Goal: Task Accomplishment & Management: Complete application form

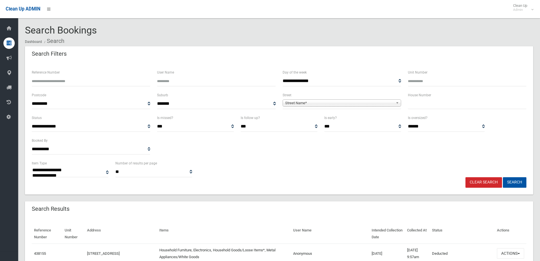
select select
click at [419, 105] on input "text" at bounding box center [467, 103] width 119 height 10
type input "**"
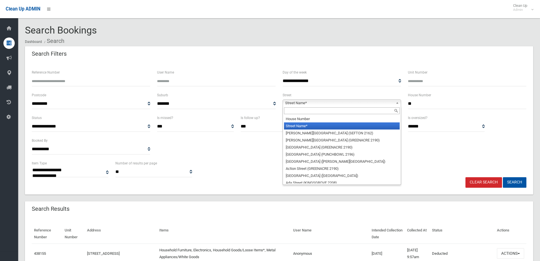
drag, startPoint x: 305, startPoint y: 105, endPoint x: 301, endPoint y: 107, distance: 4.5
click at [306, 105] on span "Street Name*" at bounding box center [339, 103] width 108 height 7
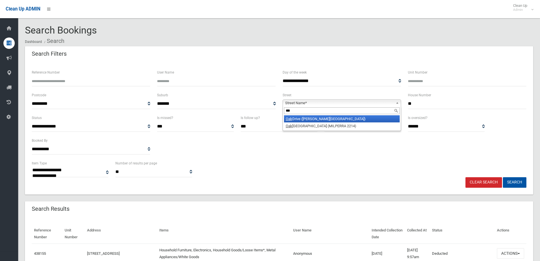
type input "***"
click at [318, 118] on li "Oak Drive (GEORGES HALL 2198)" at bounding box center [342, 118] width 116 height 7
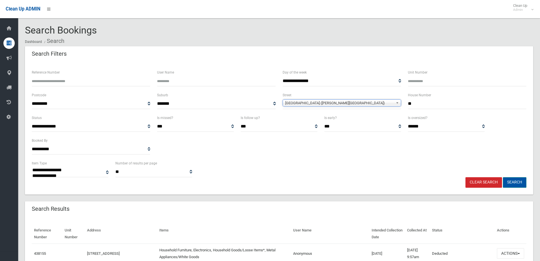
click at [513, 180] on button "Search" at bounding box center [515, 182] width 24 height 10
click at [515, 182] on button "Search" at bounding box center [515, 182] width 24 height 10
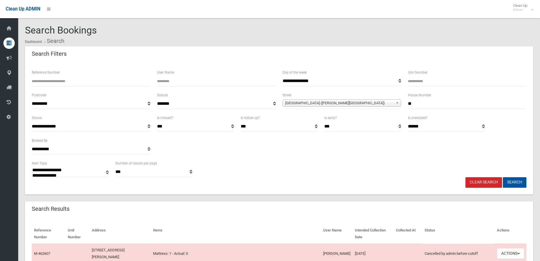
select select
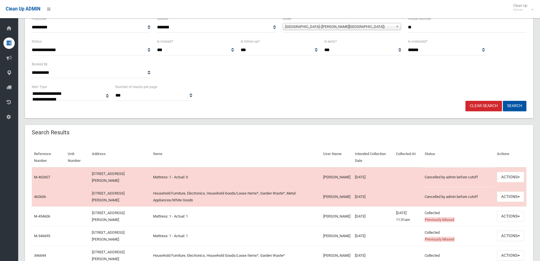
scroll to position [85, 0]
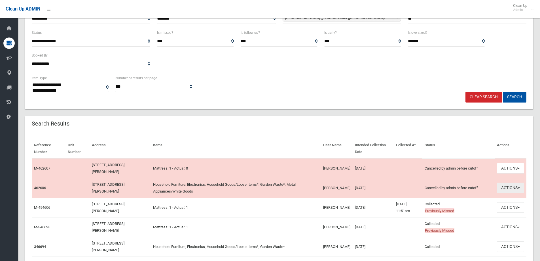
click at [511, 188] on button "Actions" at bounding box center [510, 187] width 27 height 10
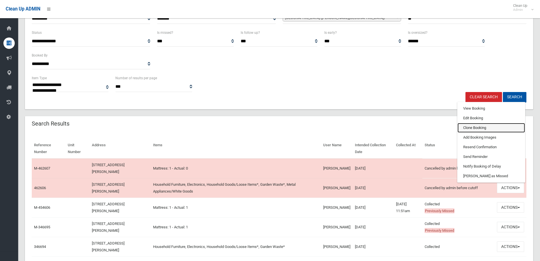
click at [474, 126] on link "Clone Booking" at bounding box center [491, 128] width 67 height 10
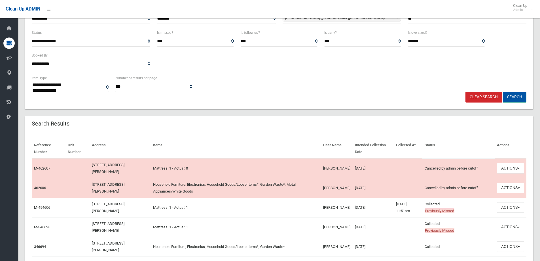
click at [512, 95] on button "Search" at bounding box center [515, 97] width 24 height 10
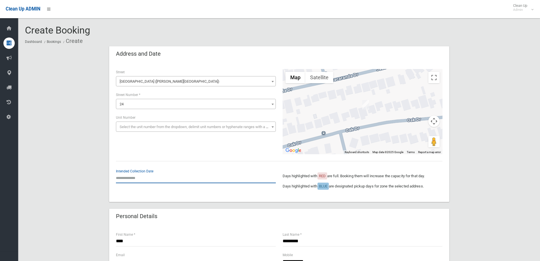
click at [133, 176] on input "text" at bounding box center [196, 177] width 160 height 10
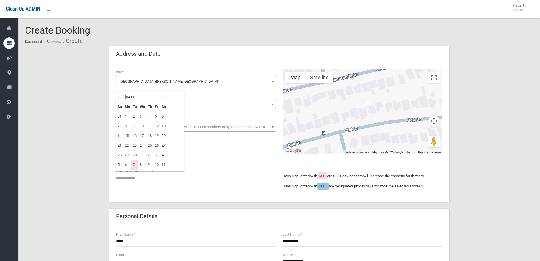
click at [163, 96] on th "»" at bounding box center [163, 97] width 7 height 10
click at [135, 136] on td "14" at bounding box center [134, 136] width 7 height 10
type input "**********"
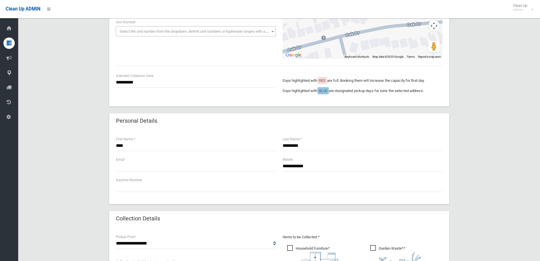
scroll to position [113, 0]
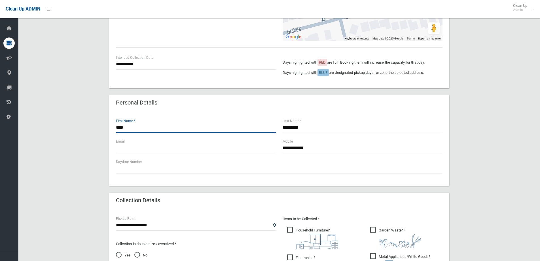
click at [128, 128] on input "****" at bounding box center [196, 127] width 160 height 10
click at [316, 148] on input "**********" at bounding box center [363, 148] width 160 height 10
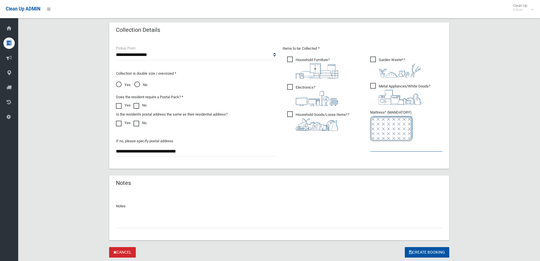
click at [396, 149] on input "text" at bounding box center [406, 146] width 72 height 10
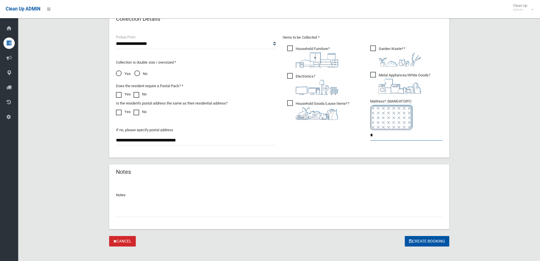
scroll to position [301, 0]
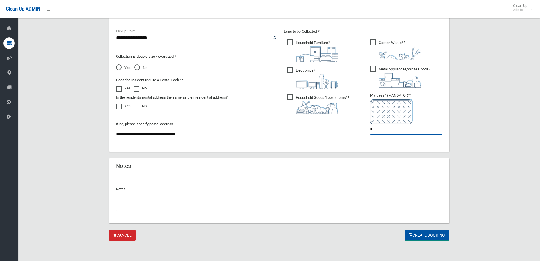
type input "*"
click at [426, 234] on button "Create Booking" at bounding box center [427, 235] width 45 height 10
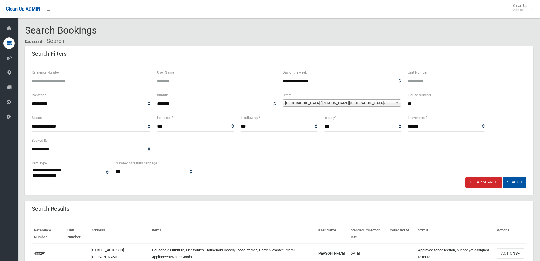
select select
